Goal: Contribute content: Contribute content

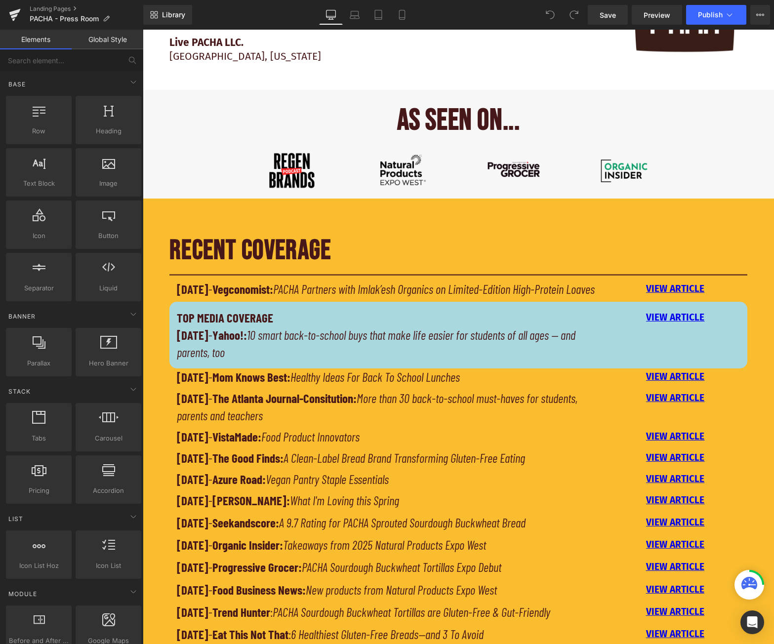
scroll to position [642, 0]
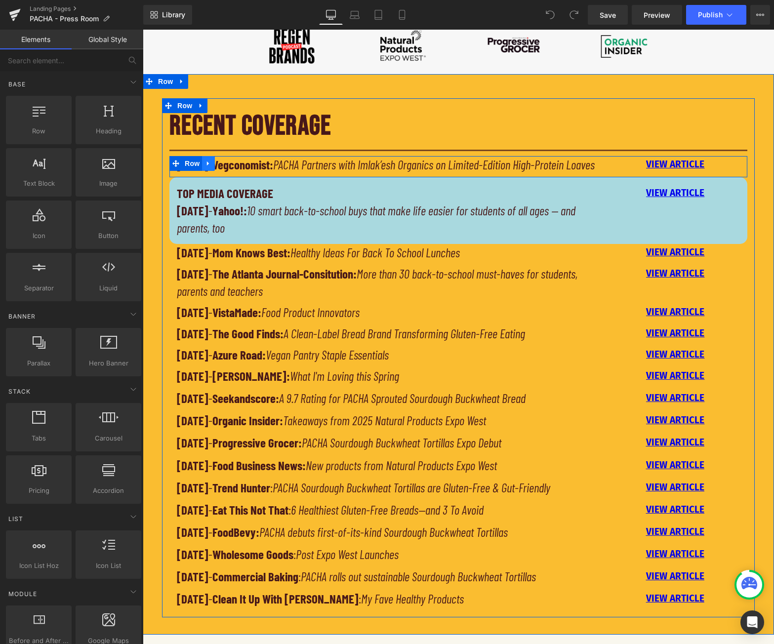
click at [205, 162] on icon at bounding box center [208, 163] width 7 height 7
click at [218, 163] on icon at bounding box center [221, 163] width 7 height 7
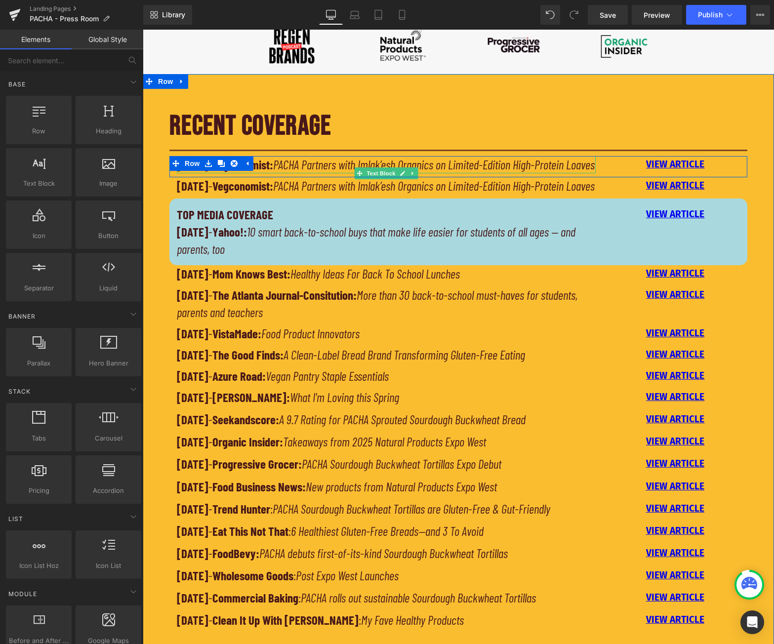
click at [270, 166] on strong "Vegconomist:" at bounding box center [242, 164] width 61 height 15
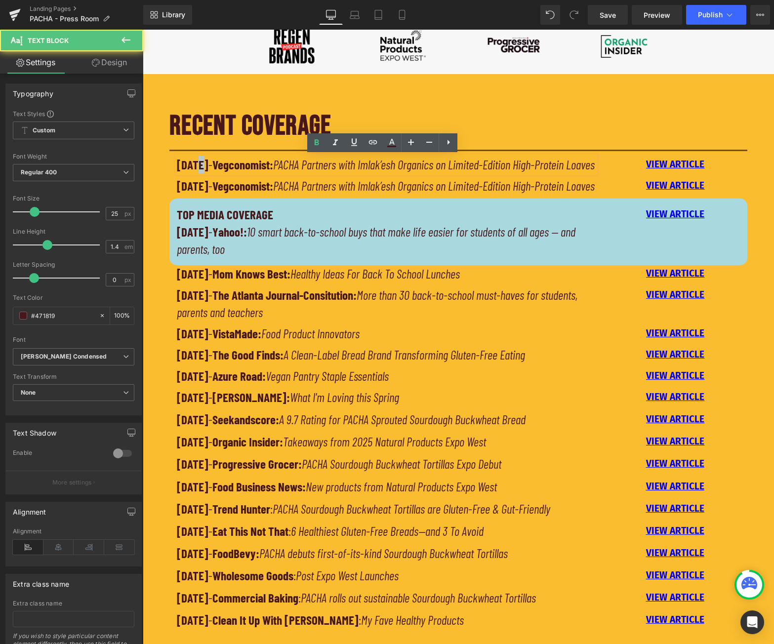
click at [194, 163] on strong "[DATE]" at bounding box center [193, 164] width 32 height 15
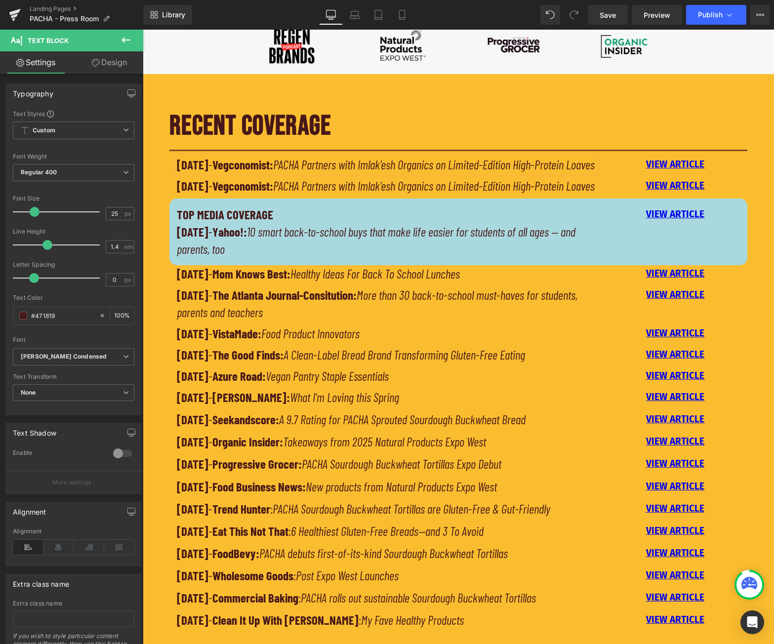
click at [241, 170] on strong "Vegconomist:" at bounding box center [242, 164] width 61 height 15
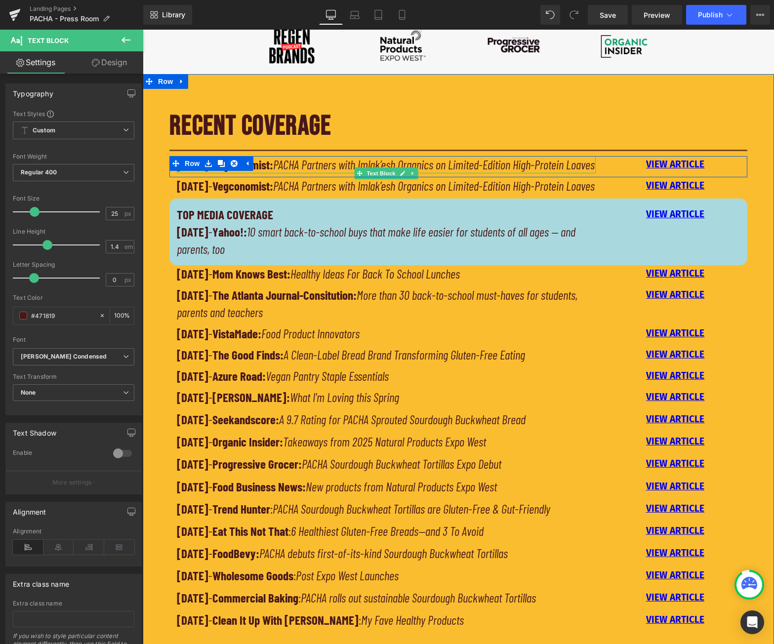
click at [273, 168] on strong "Vegconomist:" at bounding box center [242, 164] width 61 height 15
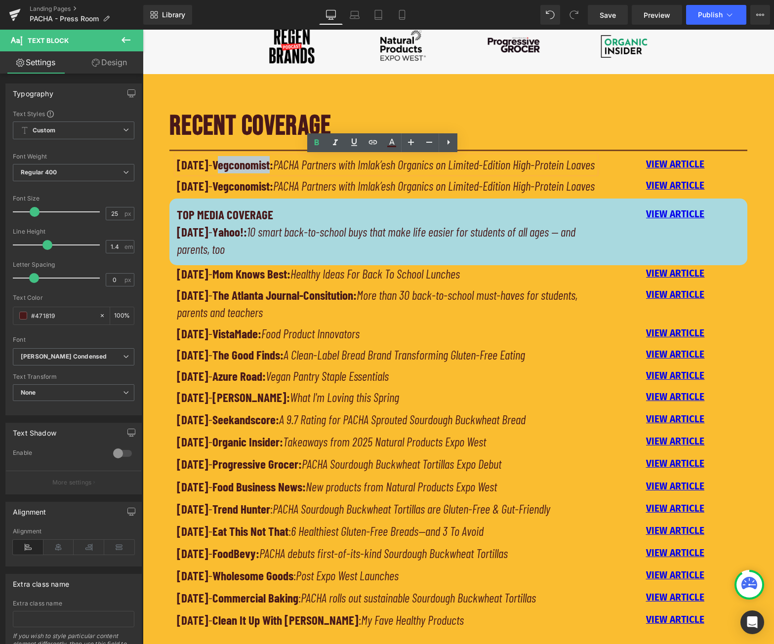
drag, startPoint x: 291, startPoint y: 165, endPoint x: 239, endPoint y: 165, distance: 52.4
click at [239, 165] on strong "Vegconomist:" at bounding box center [242, 164] width 61 height 15
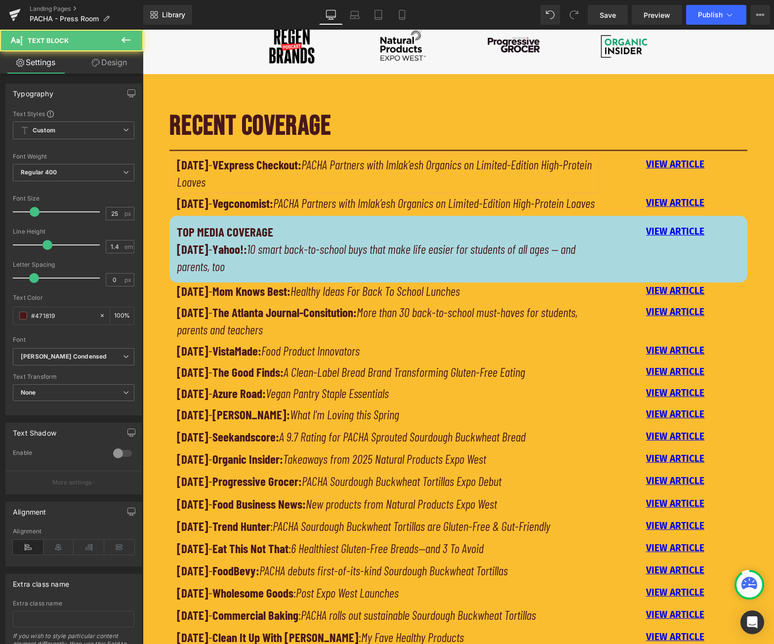
click at [240, 167] on strong "VExpress Checkout:" at bounding box center [256, 164] width 89 height 15
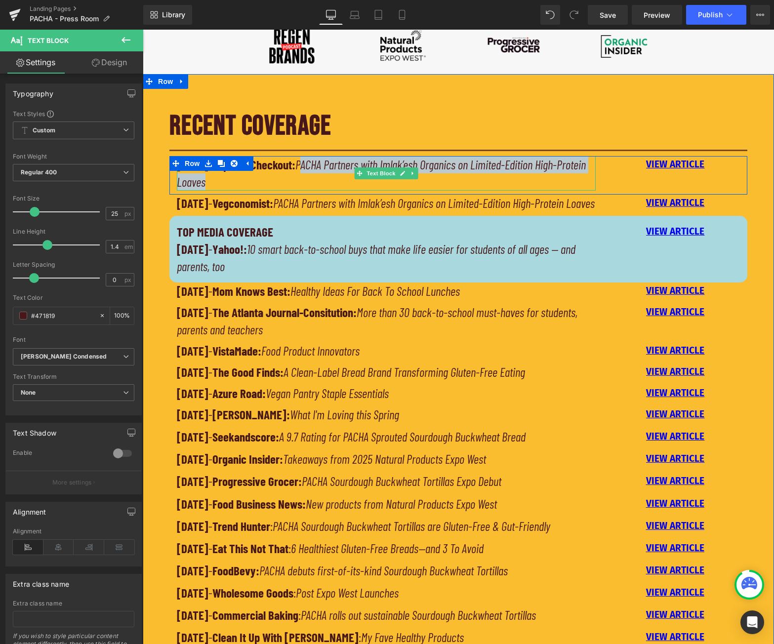
drag, startPoint x: 325, startPoint y: 165, endPoint x: 359, endPoint y: 187, distance: 39.9
click at [359, 187] on p "[DATE] - Express Checkout: PACHA Partners with Imlak’esh Organics on Limited-Ed…" at bounding box center [386, 173] width 419 height 35
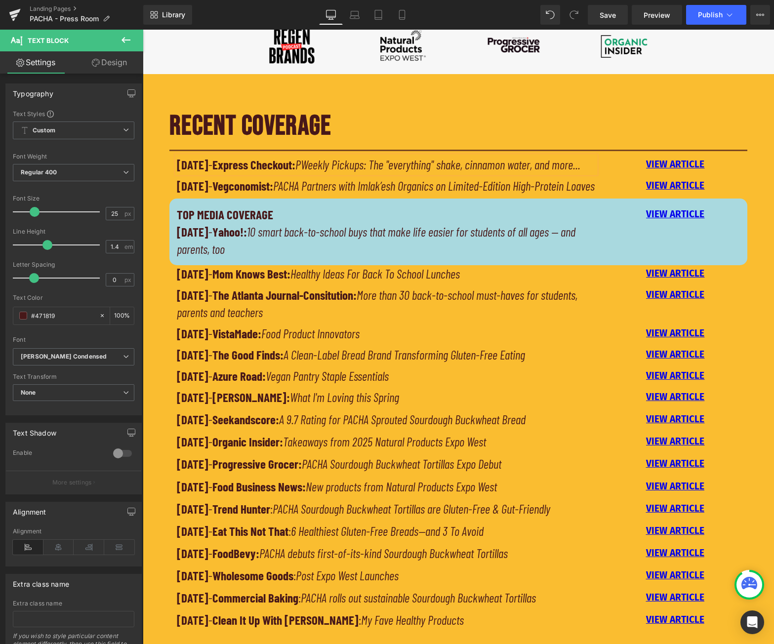
click at [326, 162] on icon "PWeekly Pickups: The "everything" shake, cinnamon water, and more..." at bounding box center [437, 164] width 285 height 15
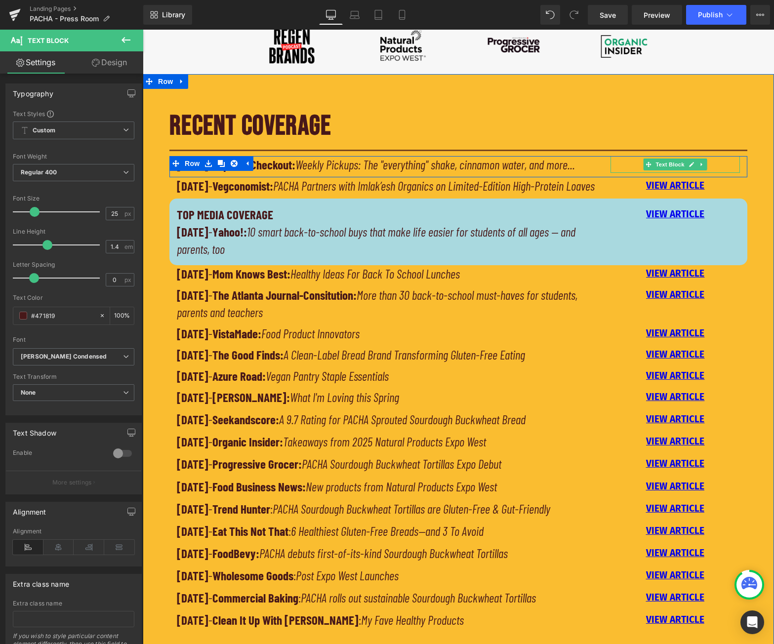
click at [711, 165] on p "VIEW ARTICLE" at bounding box center [675, 164] width 129 height 17
click at [699, 163] on icon at bounding box center [701, 165] width 5 height 6
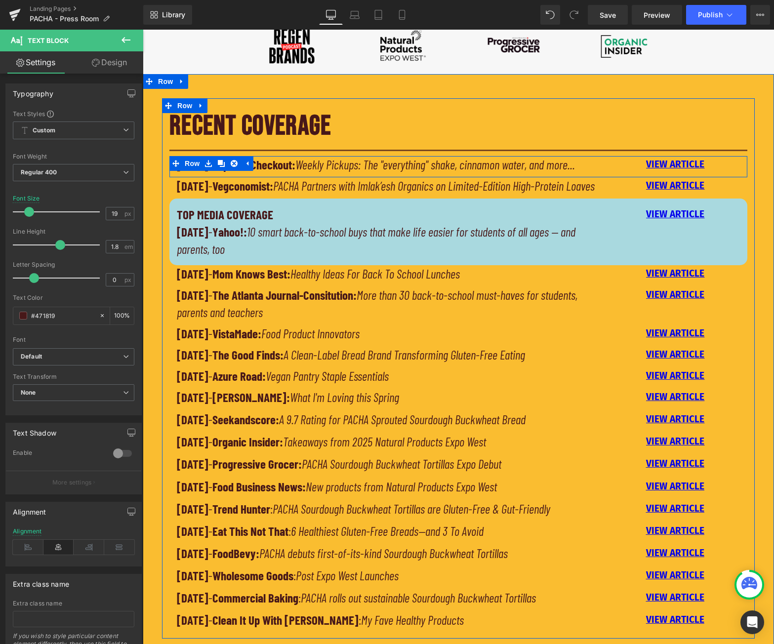
click at [720, 175] on div "[DATE] - Express Checkout: Weekly Pickups: The "everything" shake, cinnamon wat…" at bounding box center [458, 166] width 578 height 21
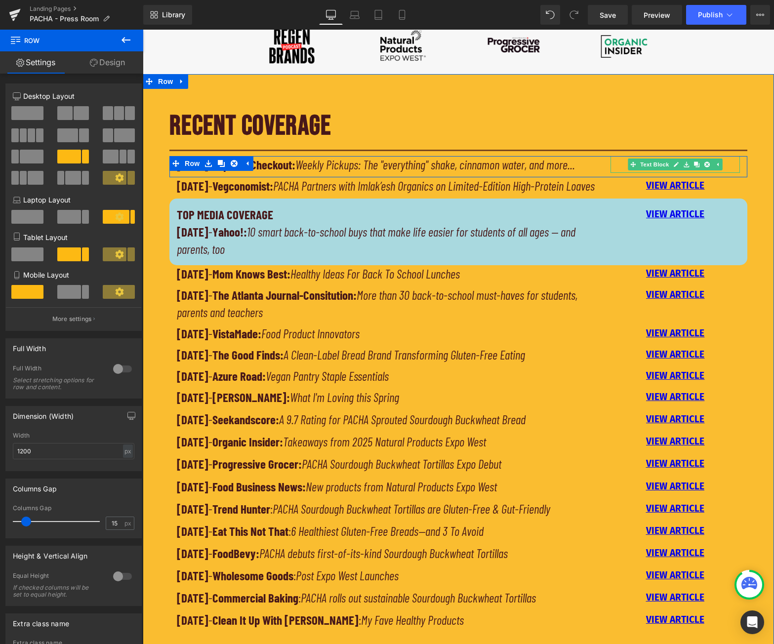
click at [725, 166] on p "VIEW ARTICLE" at bounding box center [675, 164] width 129 height 17
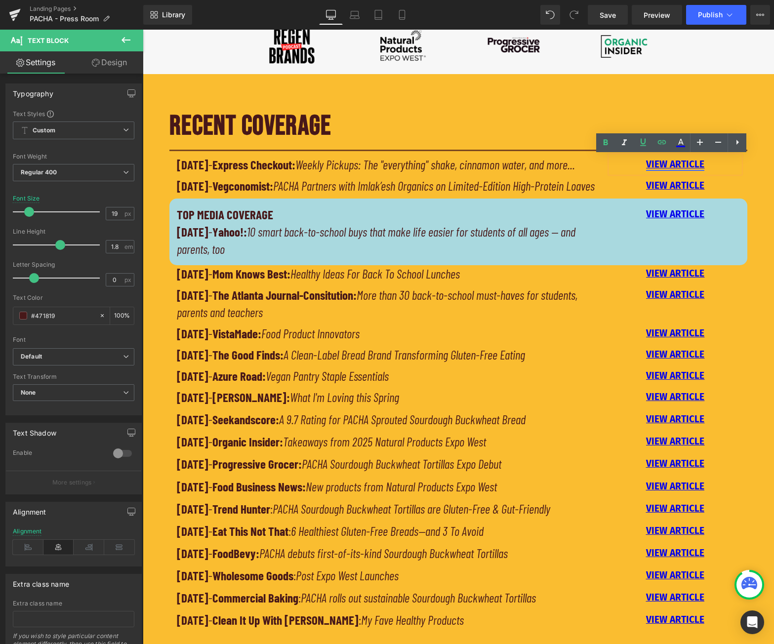
click at [696, 164] on link "VIEW ARTICLE" at bounding box center [675, 164] width 58 height 11
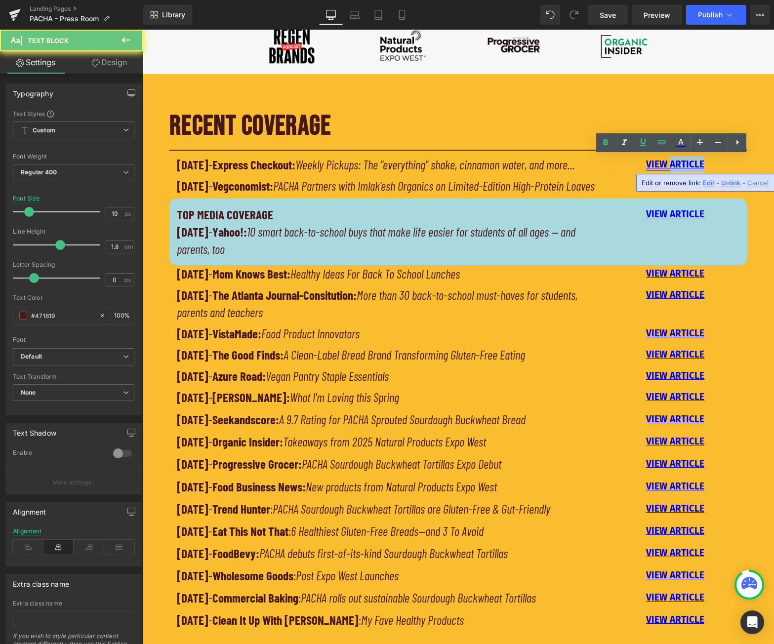
click at [696, 164] on link "VIEW ARTICLE" at bounding box center [675, 164] width 58 height 11
click at [671, 164] on link "VIEW ARTICLE" at bounding box center [675, 164] width 58 height 11
drag, startPoint x: 705, startPoint y: 164, endPoint x: 641, endPoint y: 163, distance: 63.7
click at [641, 163] on p "VIEW ARTICLE" at bounding box center [675, 164] width 129 height 17
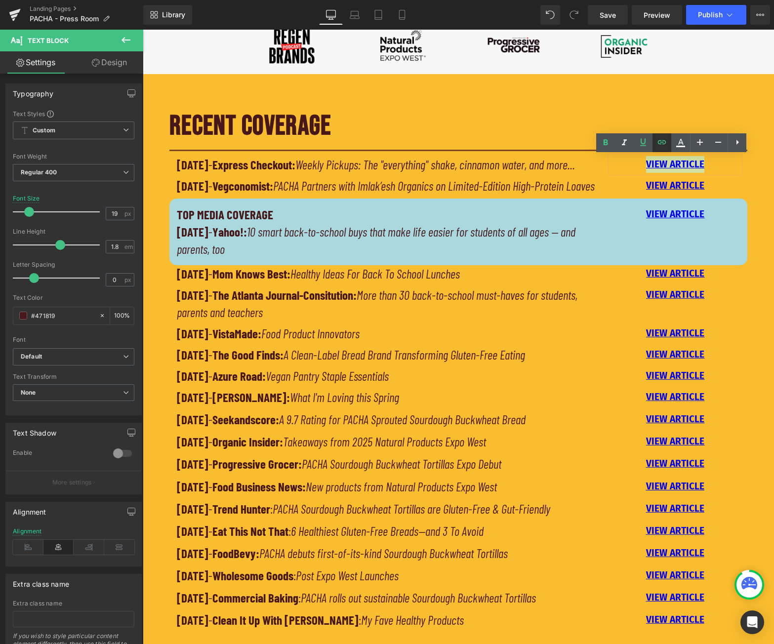
click at [665, 143] on icon at bounding box center [662, 142] width 8 height 4
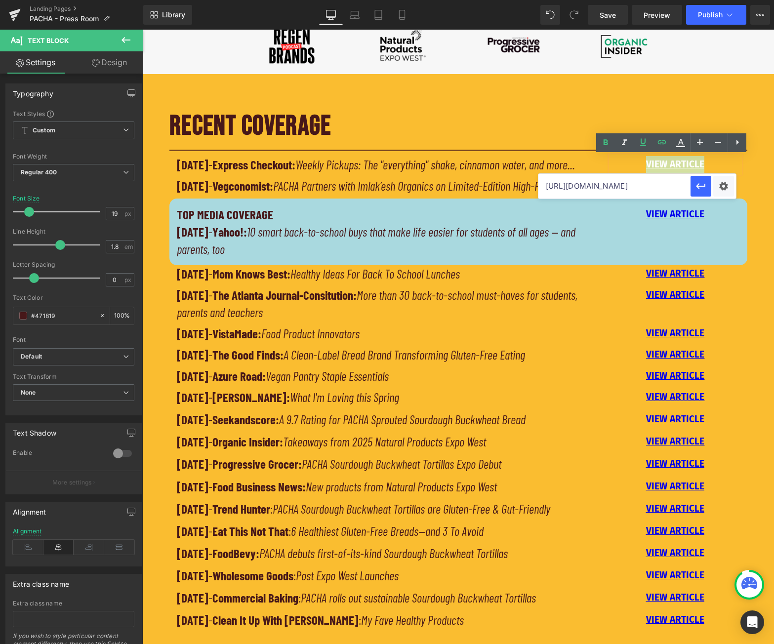
click at [663, 183] on input "[URL][DOMAIN_NAME]" at bounding box center [614, 186] width 152 height 25
paste input "[URL][DOMAIN_NAME]"
click at [697, 188] on icon "button" at bounding box center [701, 186] width 12 height 12
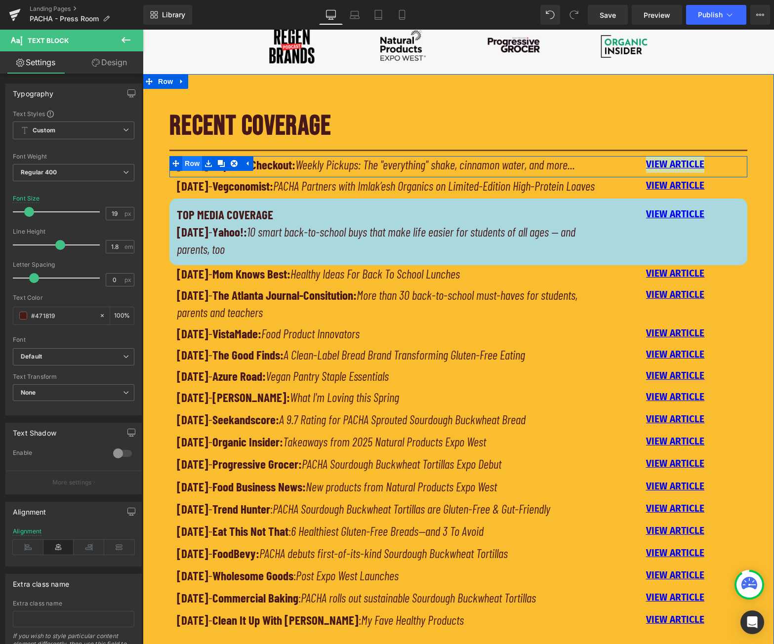
drag, startPoint x: 195, startPoint y: 164, endPoint x: 196, endPoint y: 170, distance: 5.5
click at [195, 164] on span "Row" at bounding box center [192, 163] width 20 height 15
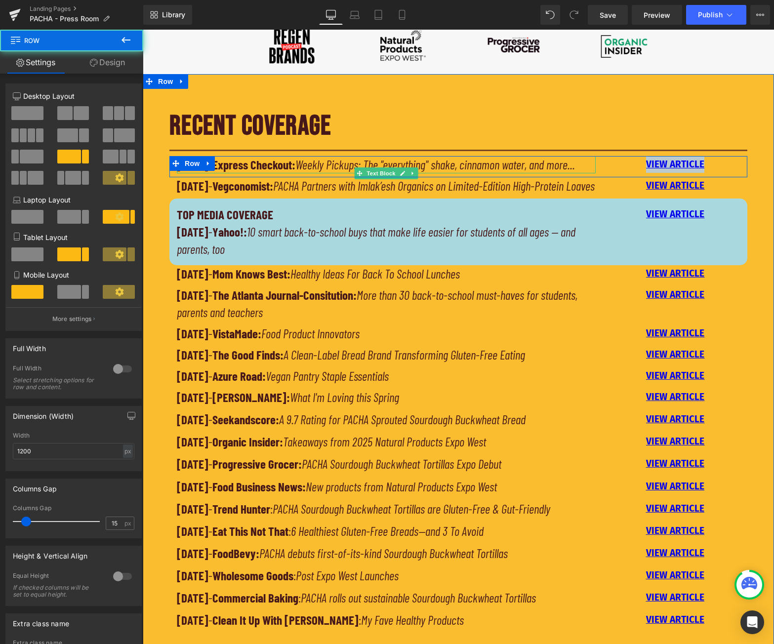
click at [226, 170] on p "[DATE] - Express Checkout: Weekly Pickups: The "everything" shake, cinnamon wat…" at bounding box center [386, 164] width 419 height 17
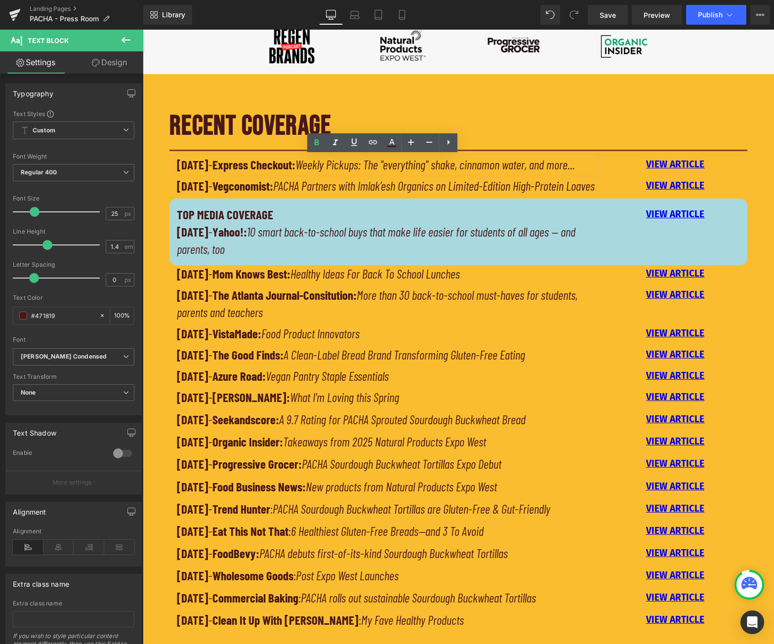
click at [158, 156] on div "RECENT COVERAGE Heading Separator [DATE] - Express Checkout: Weekly Pickups: Th…" at bounding box center [458, 368] width 631 height 540
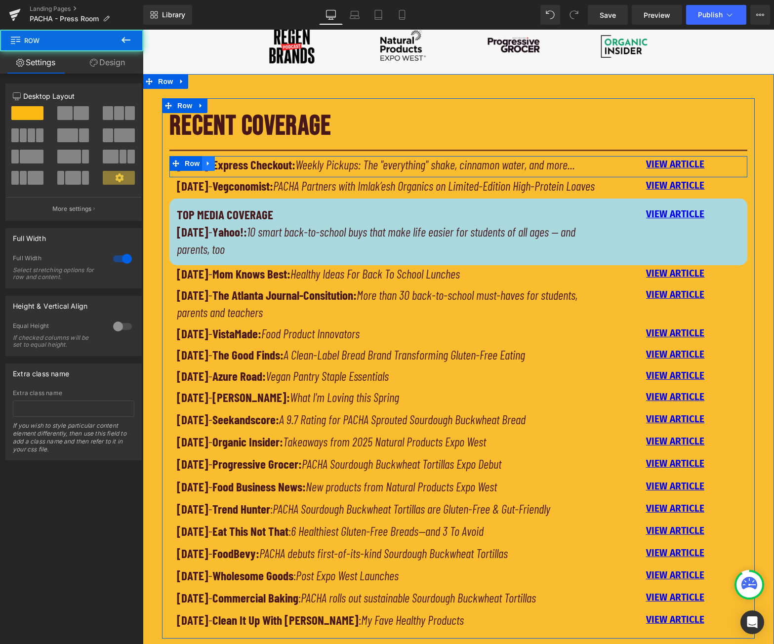
click at [205, 161] on icon at bounding box center [208, 163] width 7 height 7
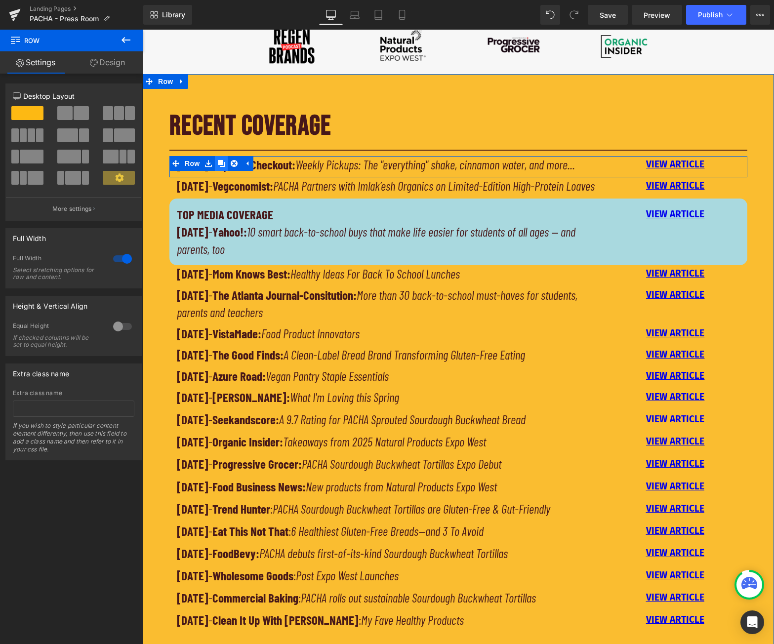
click at [221, 165] on icon at bounding box center [221, 163] width 7 height 7
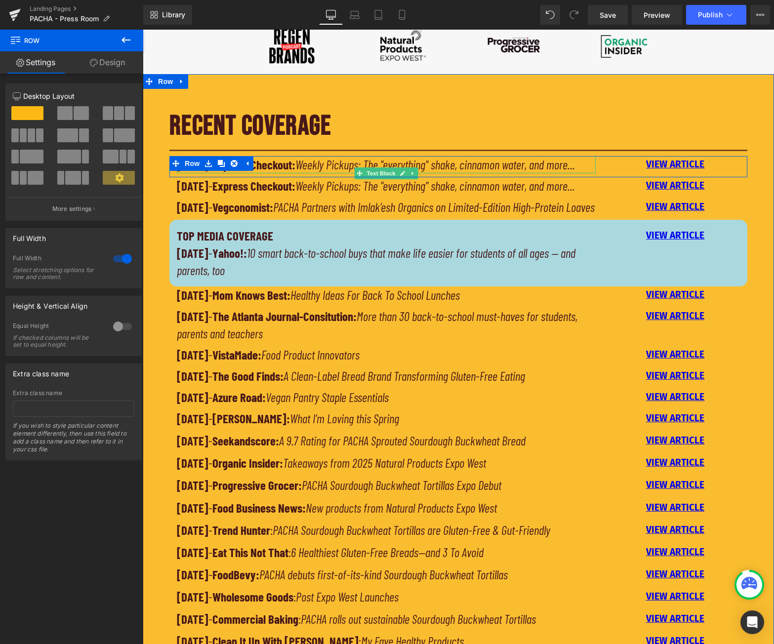
click at [283, 173] on p "[DATE] - Express Checkout: Weekly Pickups: The "everything" shake, cinnamon wat…" at bounding box center [386, 164] width 419 height 17
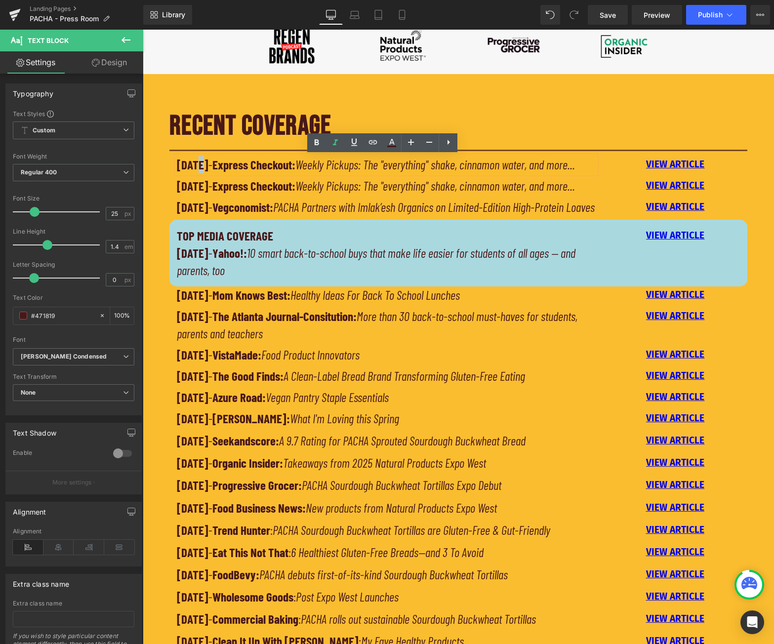
click at [194, 164] on strong "[DATE]" at bounding box center [193, 164] width 32 height 15
click at [245, 173] on p "[DATE] - Express Checkout: Weekly Pickups: The "everything" shake, cinnamon wat…" at bounding box center [386, 164] width 419 height 17
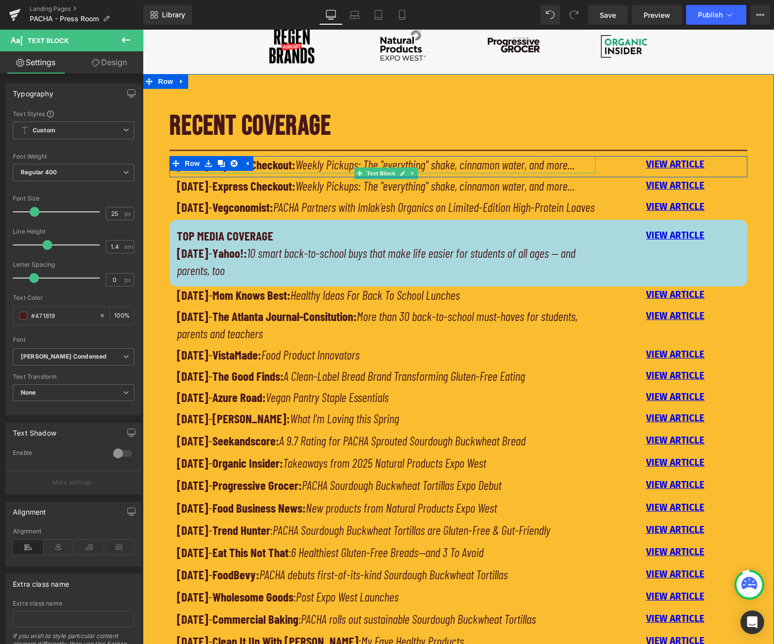
click at [273, 161] on strong "Express Checkout:" at bounding box center [253, 164] width 83 height 15
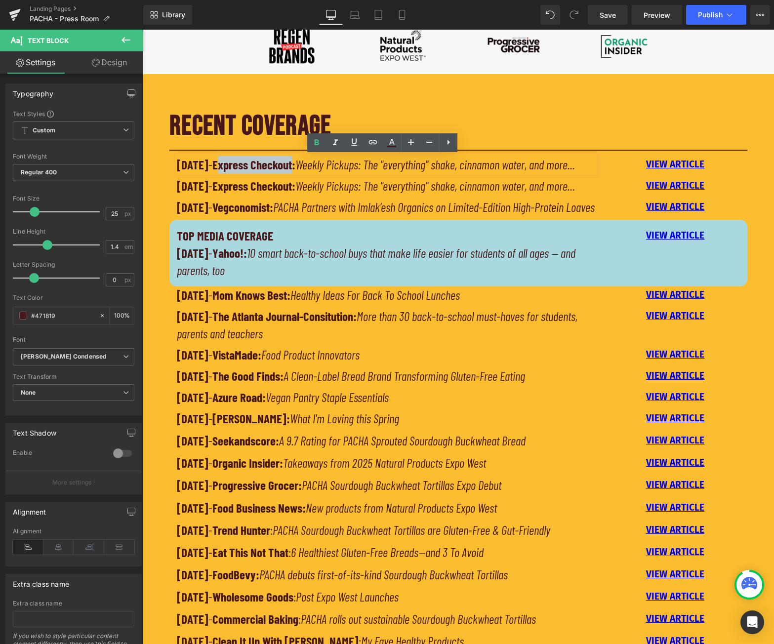
drag, startPoint x: 242, startPoint y: 162, endPoint x: 314, endPoint y: 169, distance: 72.4
click at [295, 169] on strong "Express Checkout:" at bounding box center [253, 164] width 83 height 15
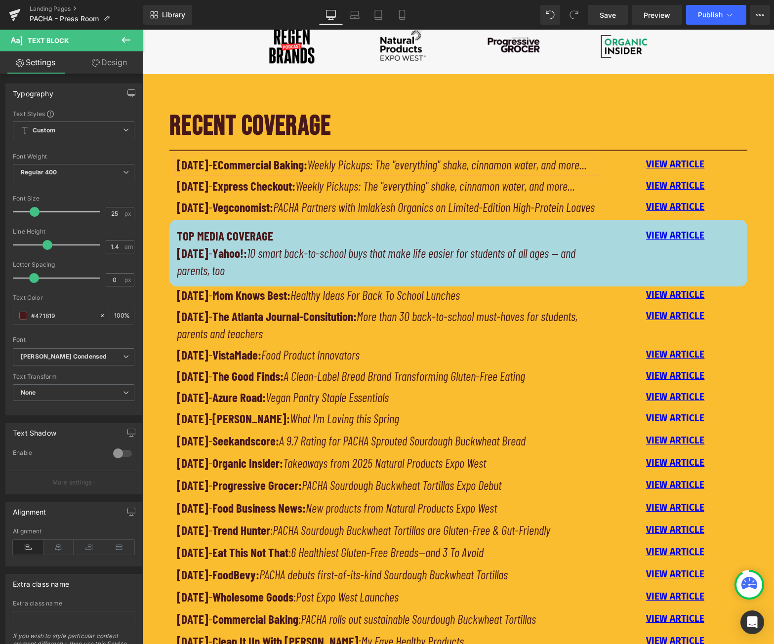
click at [240, 163] on strong "ECommercial Baking:" at bounding box center [259, 164] width 95 height 15
click at [341, 168] on icon "Weekly Pickups: The "everything" shake, cinnamon water, and more..." at bounding box center [442, 164] width 280 height 15
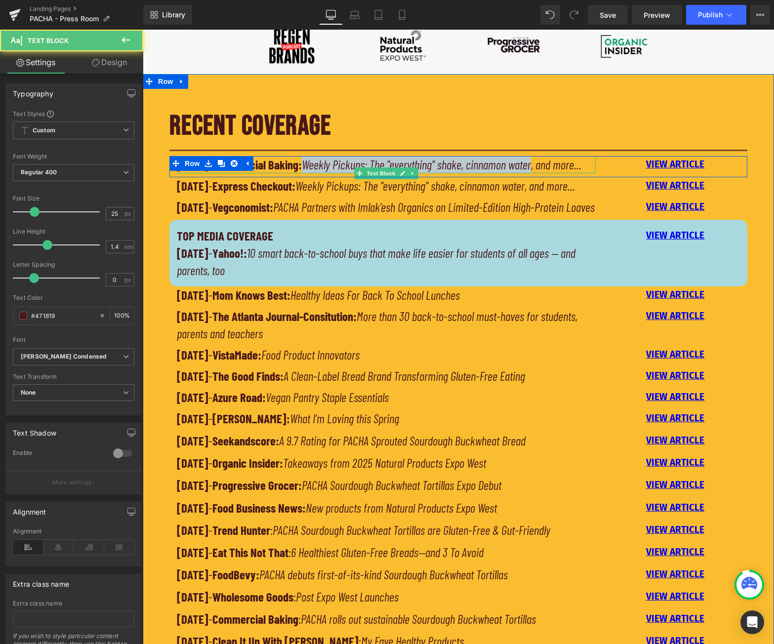
drag, startPoint x: 329, startPoint y: 163, endPoint x: 559, endPoint y: 166, distance: 230.2
click at [557, 166] on icon "Weekly Pickups: The "everything" shake, cinnamon water, and more..." at bounding box center [442, 164] width 280 height 15
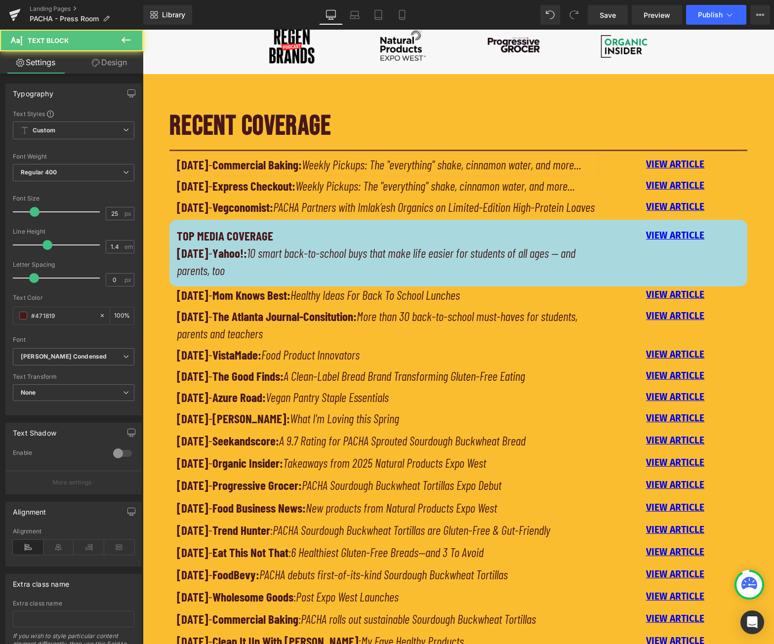
click at [559, 166] on icon "Weekly Pickups: The "everything" shake, cinnamon water, and more..." at bounding box center [442, 164] width 280 height 15
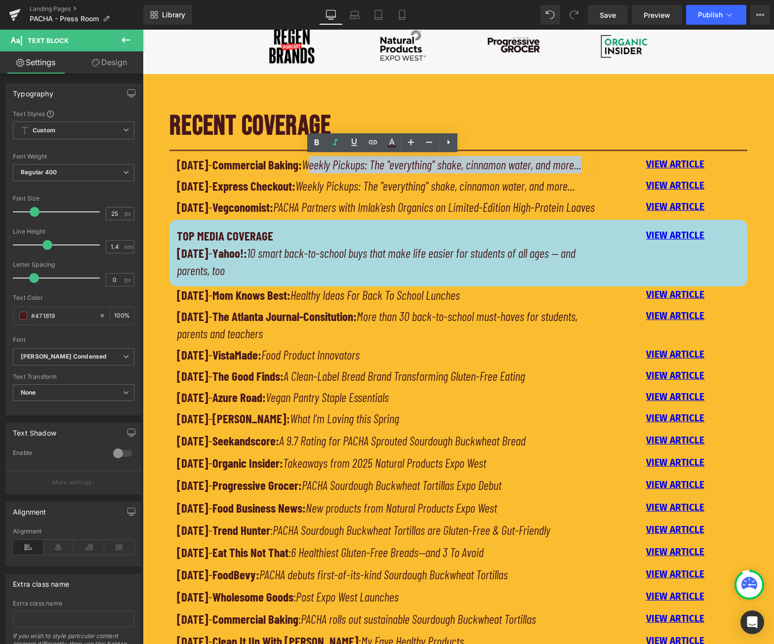
drag, startPoint x: 334, startPoint y: 163, endPoint x: 554, endPoint y: 181, distance: 220.5
click at [554, 173] on p "[DATE] - Commercial Baking: Weekly Pickups: The "everything" shake, cinnamon wa…" at bounding box center [386, 164] width 419 height 17
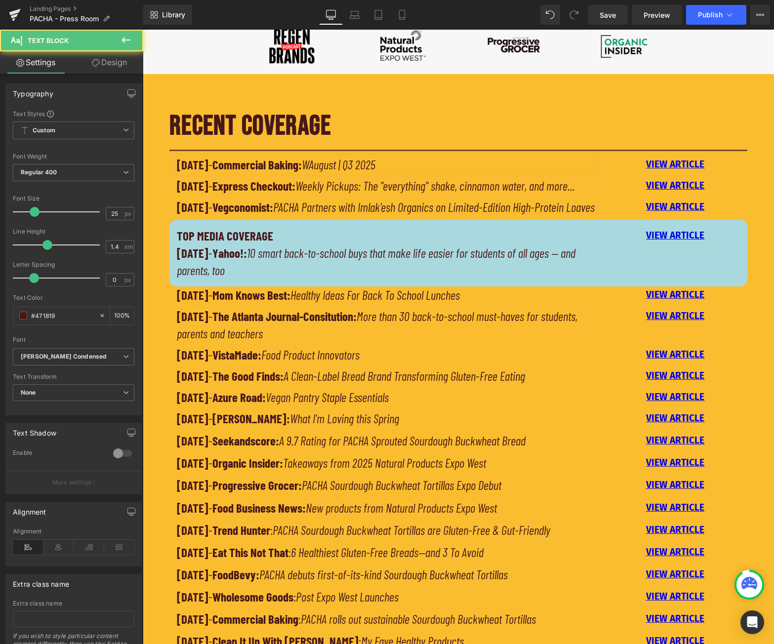
click at [334, 166] on icon "WAugust | Q3 2025" at bounding box center [339, 164] width 74 height 15
click at [404, 166] on p "[DATE] - Commercial Baking: August | Q3 2025" at bounding box center [386, 164] width 419 height 17
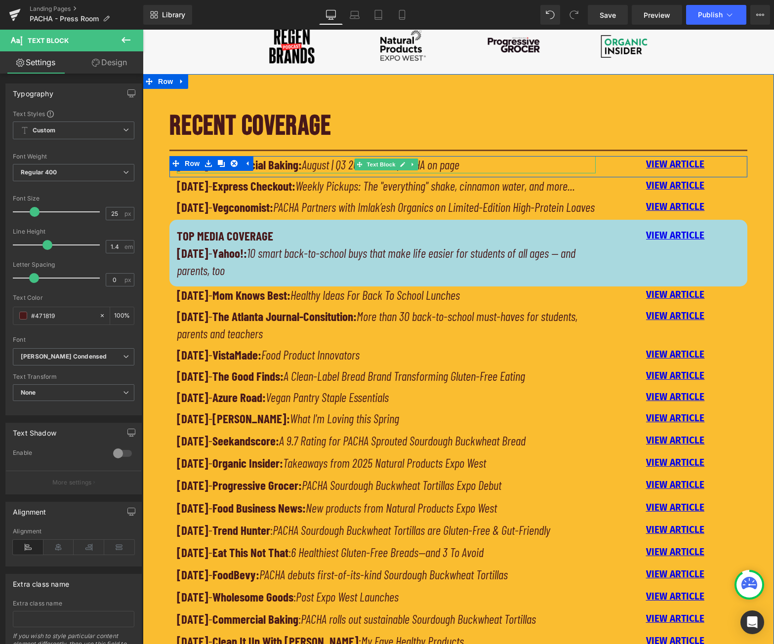
click at [484, 165] on p "[DATE] - Commercial Baking: August | Q3 2025 ISSUE (PACHA on page" at bounding box center [386, 164] width 419 height 17
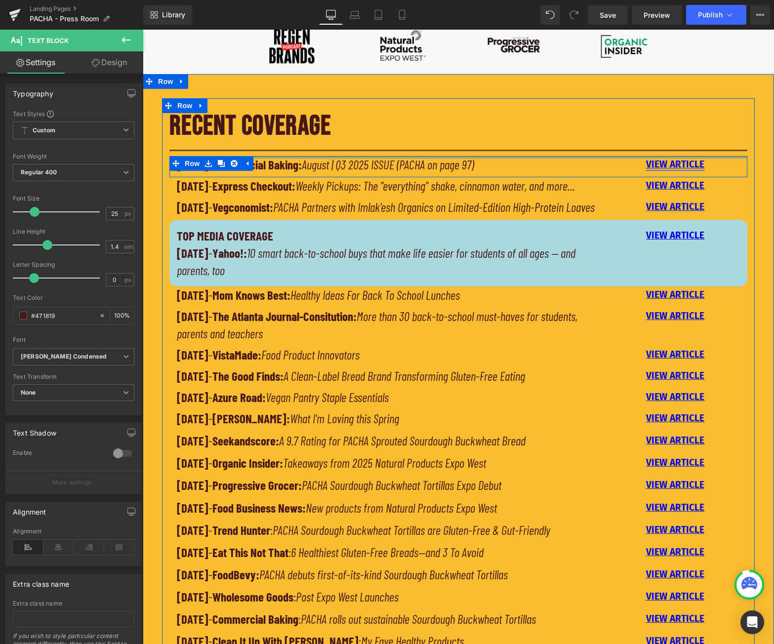
drag, startPoint x: 667, startPoint y: 159, endPoint x: 698, endPoint y: 164, distance: 31.6
click at [667, 159] on div "[DATE] - Commercial Baking: August | Q3 2025 ISSUE (PACHA on page 97) Text Bloc…" at bounding box center [458, 166] width 578 height 21
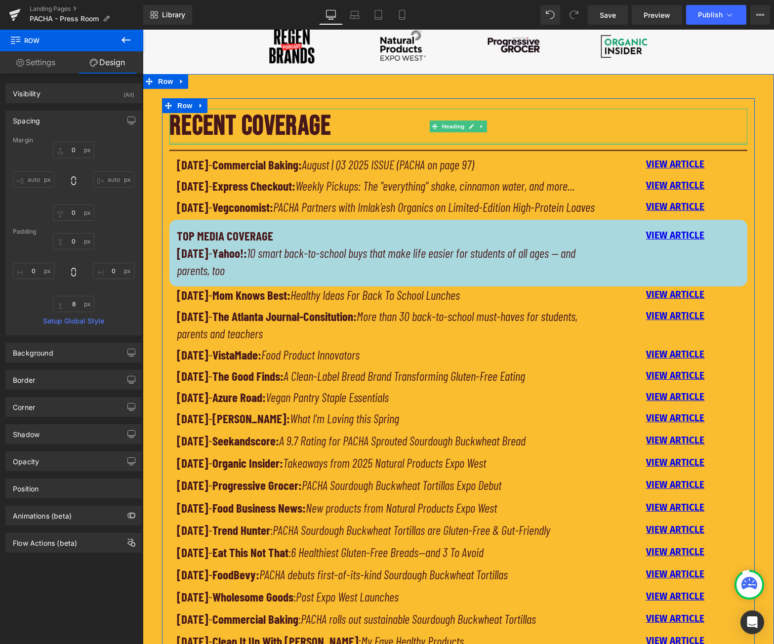
drag, startPoint x: 703, startPoint y: 164, endPoint x: 707, endPoint y: 143, distance: 21.7
click at [707, 143] on div "RECENT COVERAGE Heading Separator [DATE] - Commercial Baking: August | Q3 2025 …" at bounding box center [458, 382] width 593 height 546
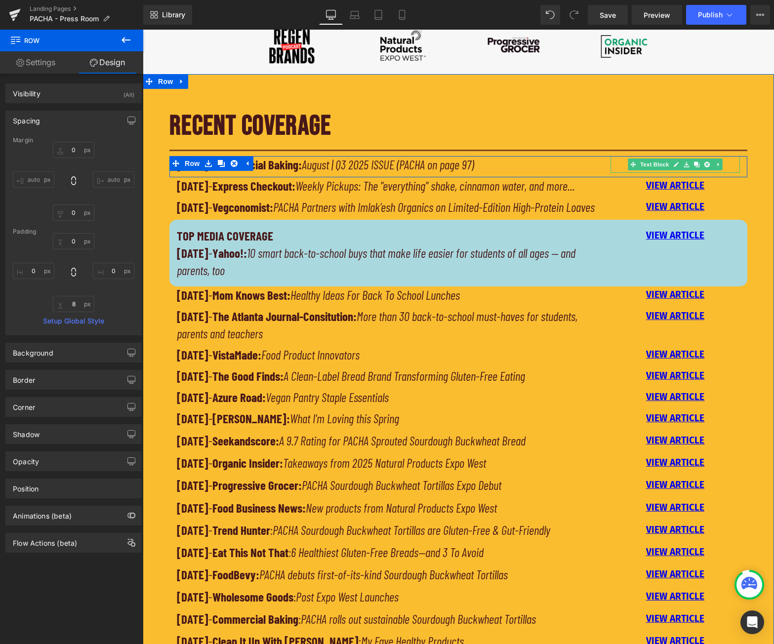
click at [721, 163] on p "VIEW ARTICLE" at bounding box center [675, 164] width 129 height 17
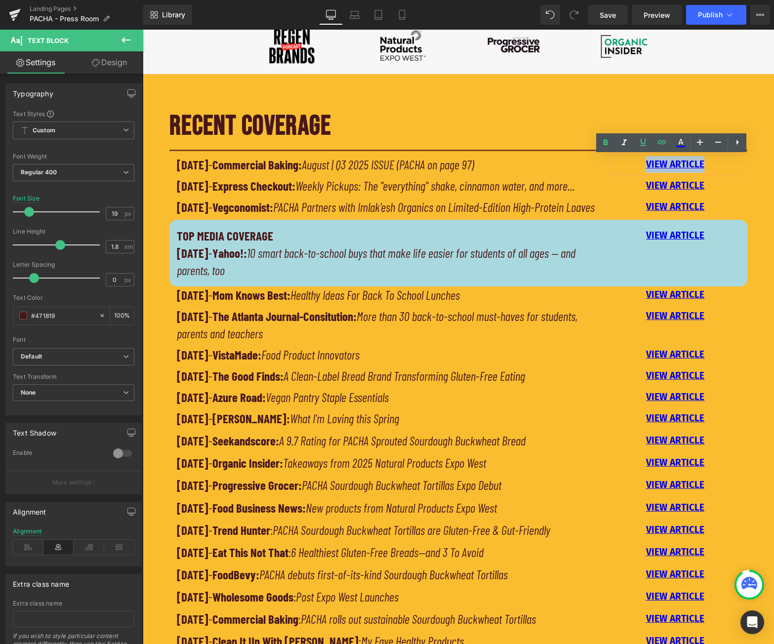
drag, startPoint x: 702, startPoint y: 163, endPoint x: 644, endPoint y: 162, distance: 58.8
click at [644, 162] on p "VIEW ARTICLE" at bounding box center [675, 164] width 129 height 17
click at [664, 142] on icon at bounding box center [662, 142] width 12 height 12
type input "[URL][DOMAIN_NAME]"
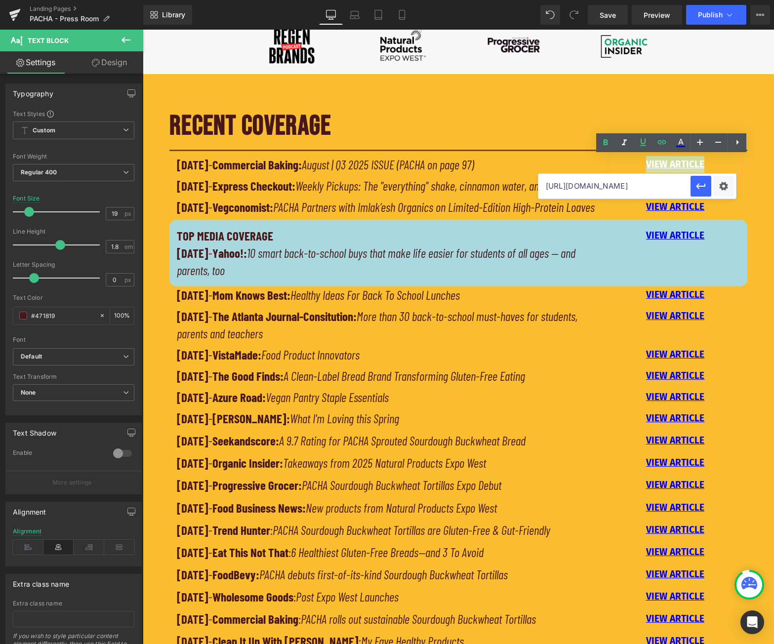
click at [656, 188] on input "[URL][DOMAIN_NAME]" at bounding box center [614, 186] width 152 height 25
paste input "[URL][DOMAIN_NAME]"
type input "[URL][DOMAIN_NAME]"
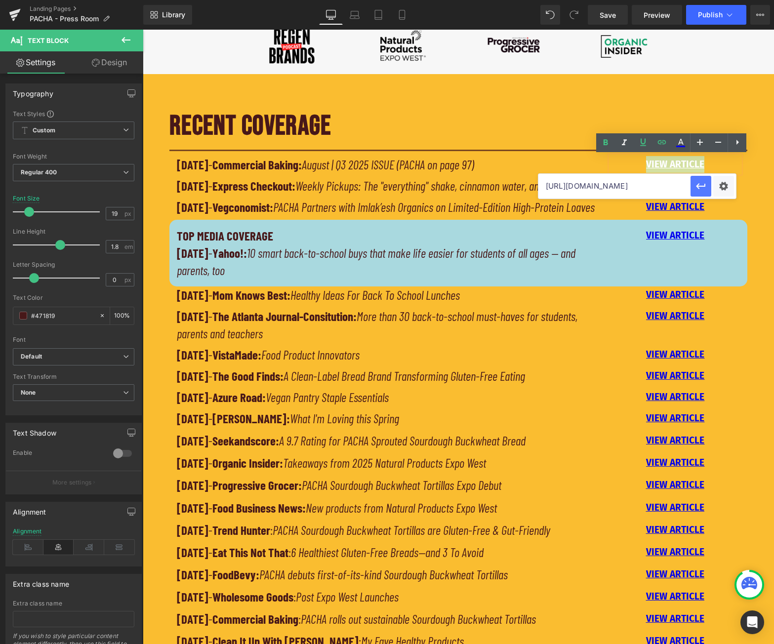
scroll to position [0, 0]
click at [700, 186] on icon "button" at bounding box center [700, 186] width 9 height 6
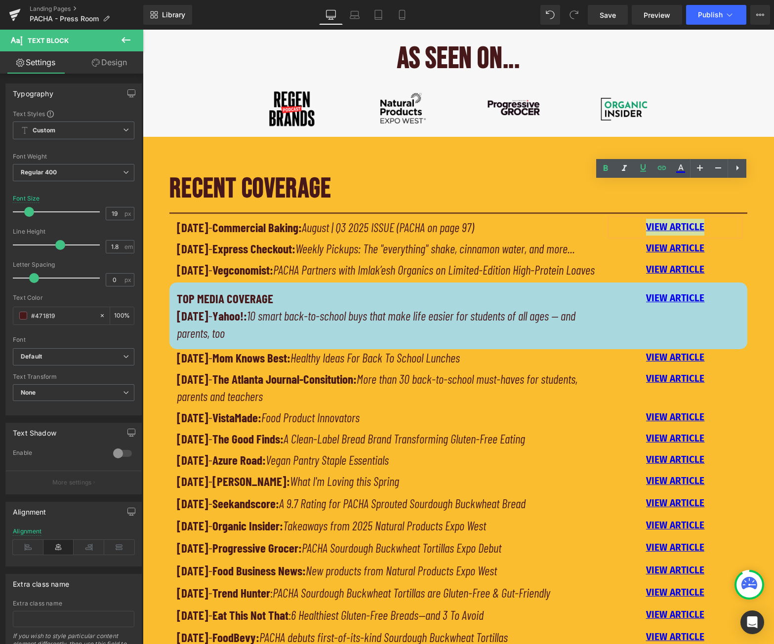
scroll to position [543, 0]
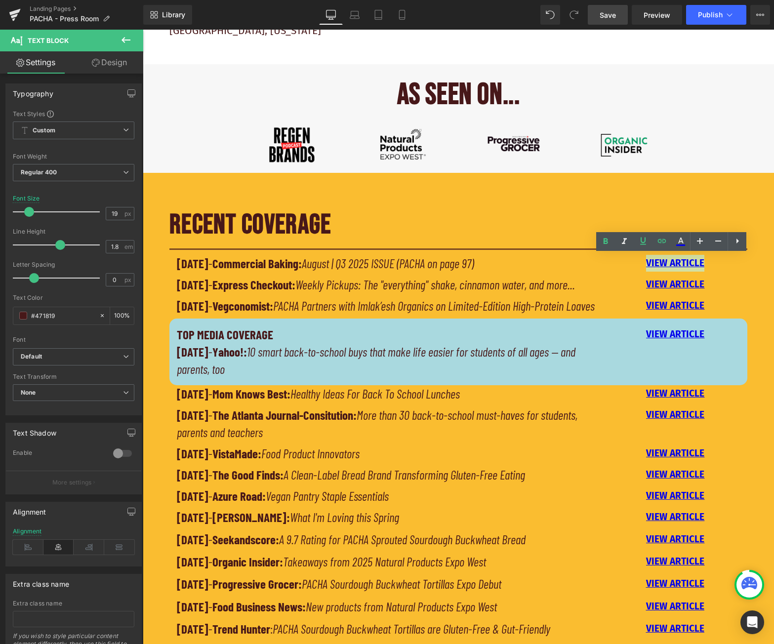
click at [606, 8] on link "Save" at bounding box center [608, 15] width 40 height 20
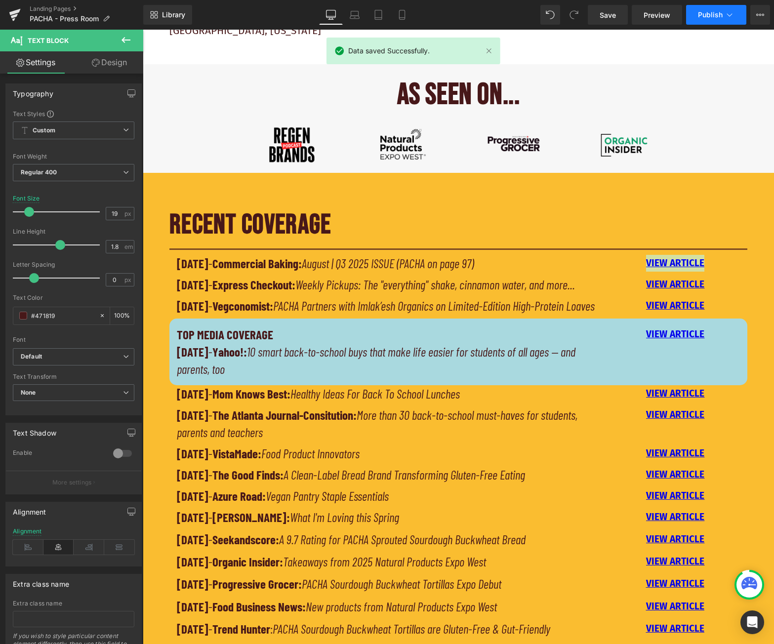
click at [714, 12] on span "Publish" at bounding box center [710, 15] width 25 height 8
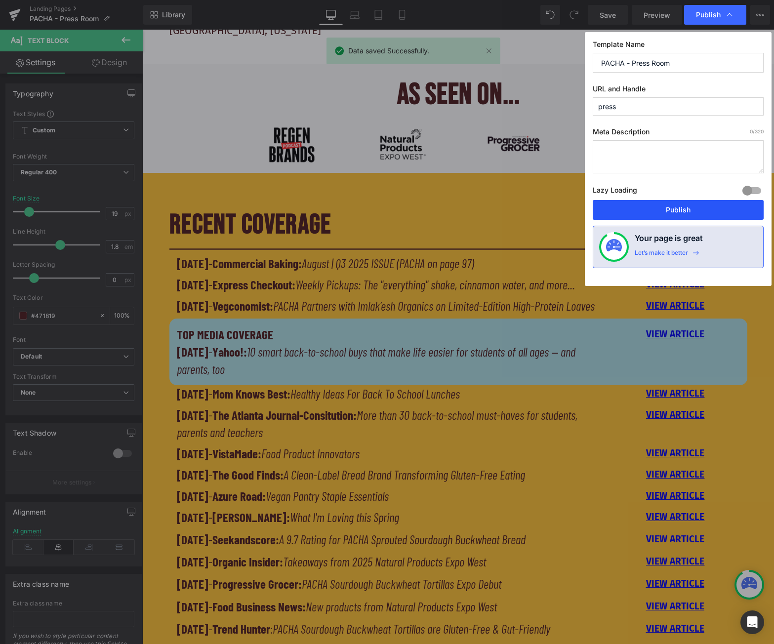
click at [668, 208] on button "Publish" at bounding box center [678, 210] width 171 height 20
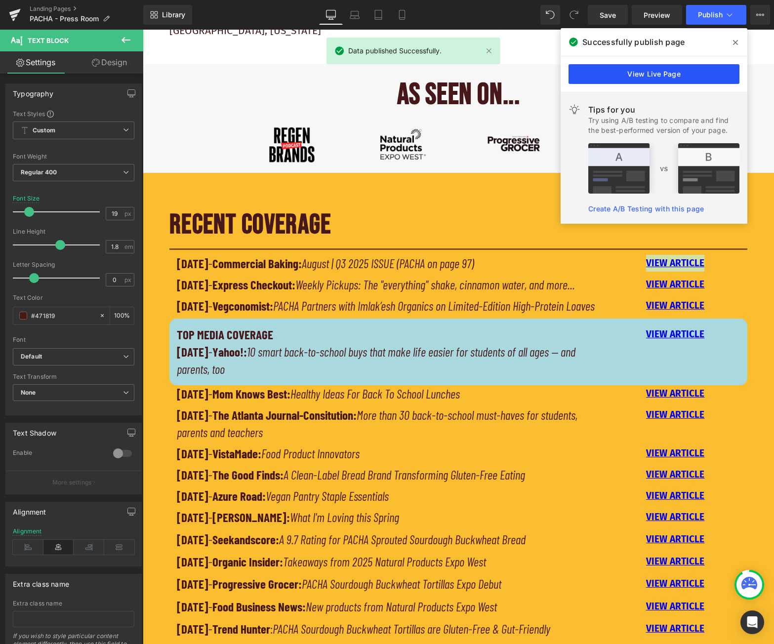
click at [630, 77] on link "View Live Page" at bounding box center [653, 74] width 171 height 20
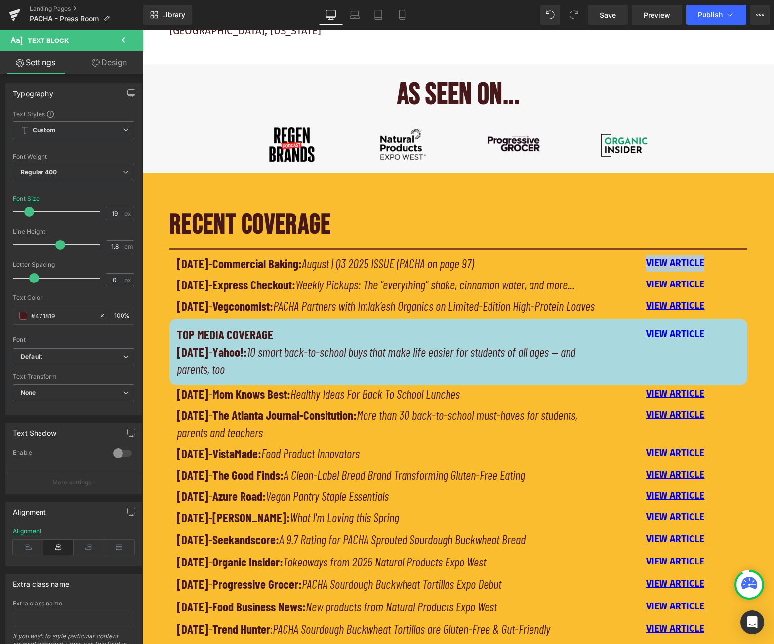
click at [681, 266] on link at bounding box center [686, 263] width 10 height 12
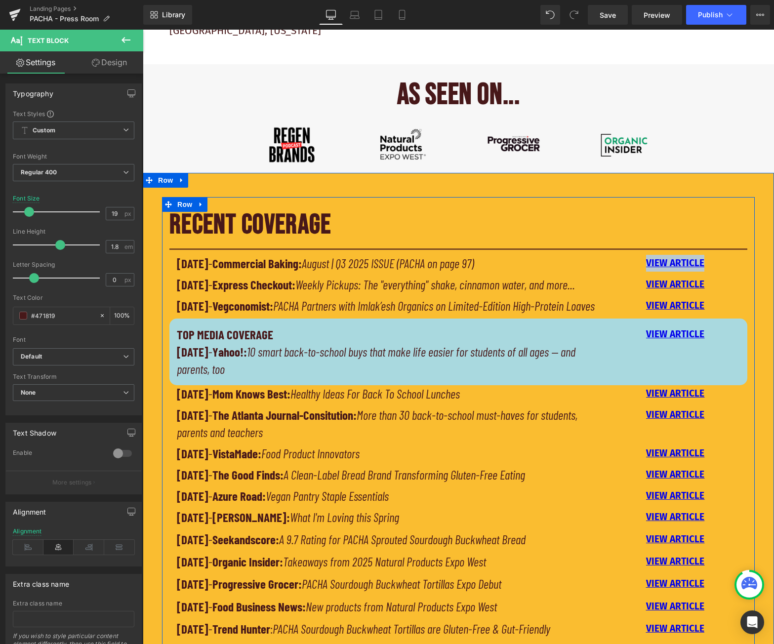
click at [607, 235] on h2 "RECENT COVERAGE" at bounding box center [458, 225] width 578 height 36
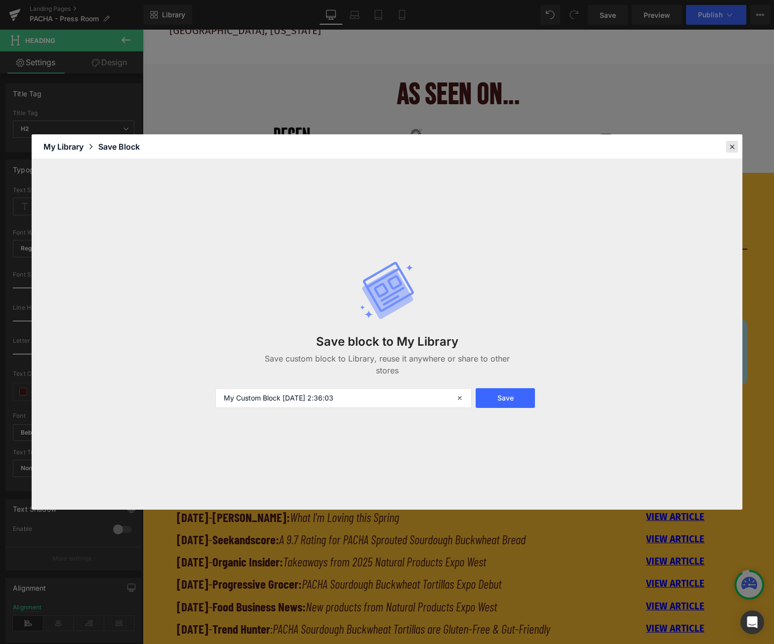
click at [728, 145] on icon at bounding box center [731, 146] width 9 height 9
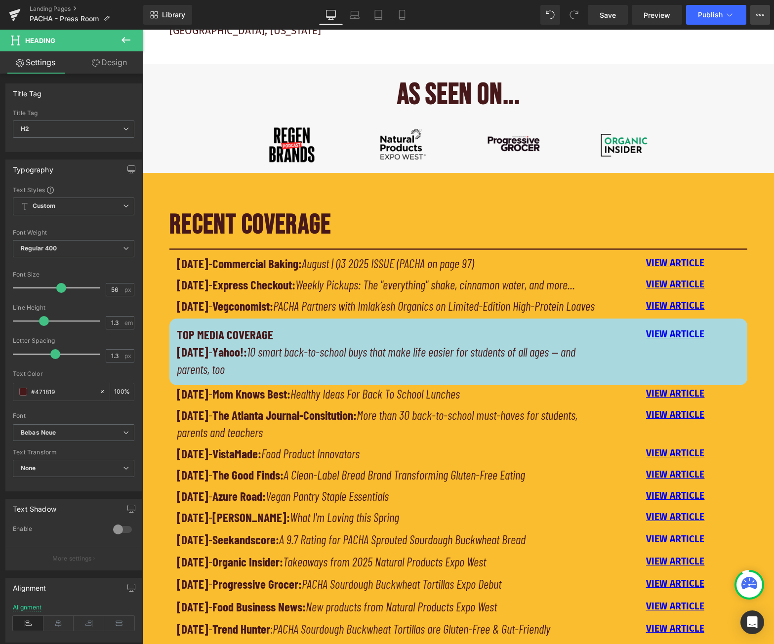
click at [759, 14] on icon at bounding box center [760, 15] width 8 height 8
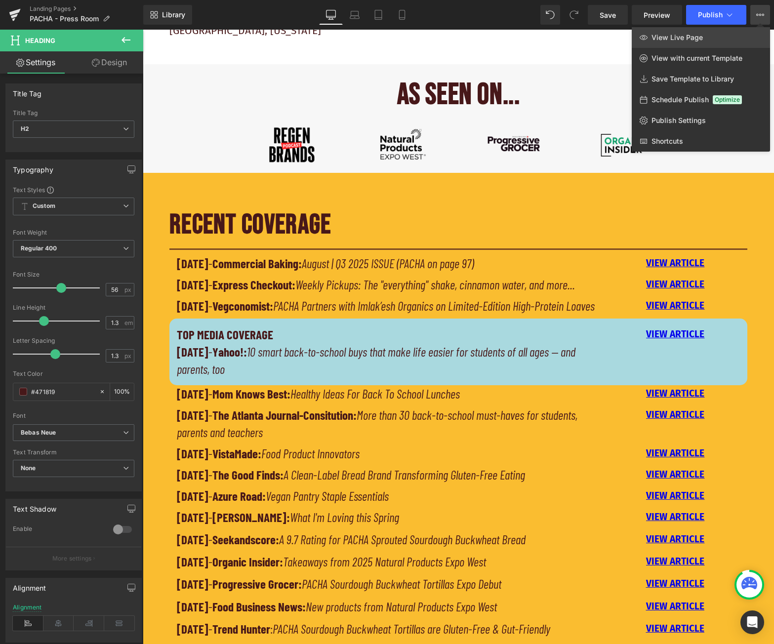
click at [712, 34] on link "View Live Page" at bounding box center [701, 37] width 138 height 21
